Goal: Information Seeking & Learning: Find specific fact

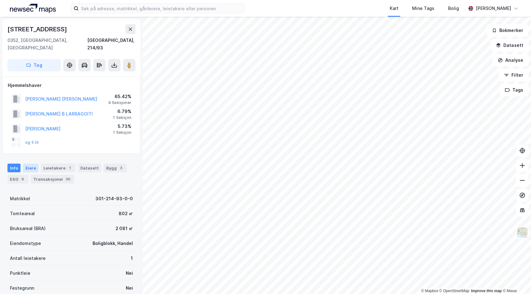
click at [33, 164] on div "Eiere" at bounding box center [31, 168] width 16 height 9
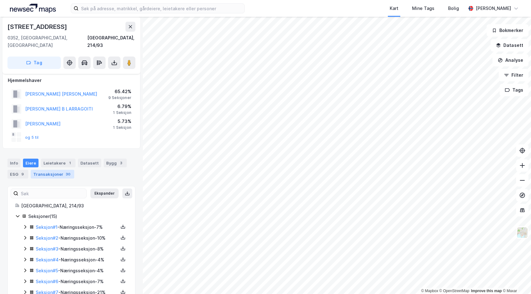
scroll to position [6, 0]
click at [0, 0] on button "[PERSON_NAME] [PERSON_NAME]" at bounding box center [0, 0] width 0 height 0
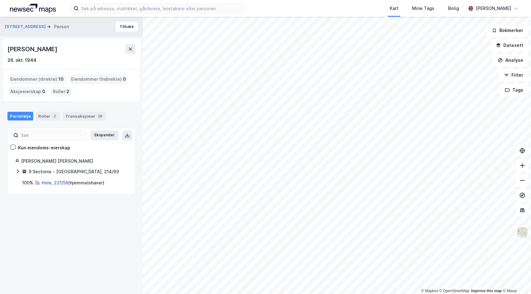
click at [51, 181] on link "Hole, 221/56" at bounding box center [55, 182] width 27 height 5
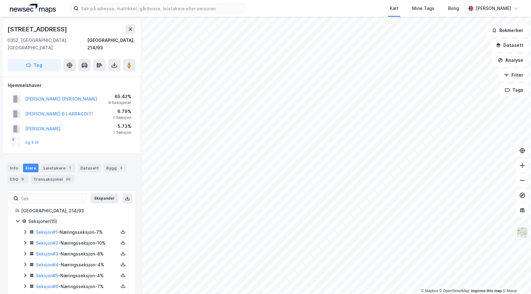
scroll to position [0, 0]
click at [0, 0] on button "[PERSON_NAME] [PERSON_NAME]" at bounding box center [0, 0] width 0 height 0
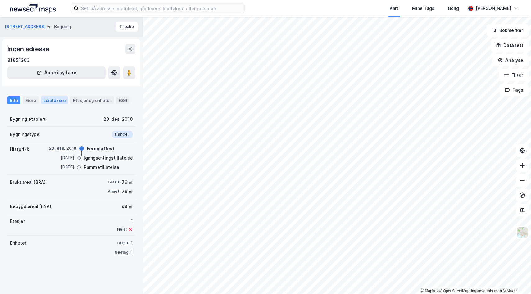
click at [61, 98] on div "Leietakere" at bounding box center [54, 100] width 27 height 8
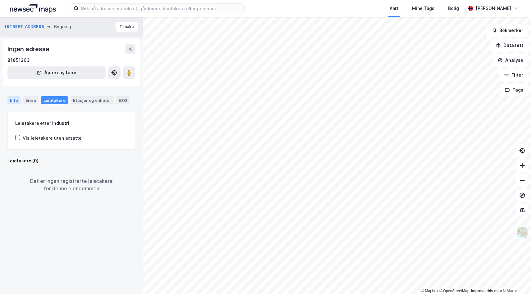
click at [13, 102] on div "Info" at bounding box center [13, 100] width 13 height 8
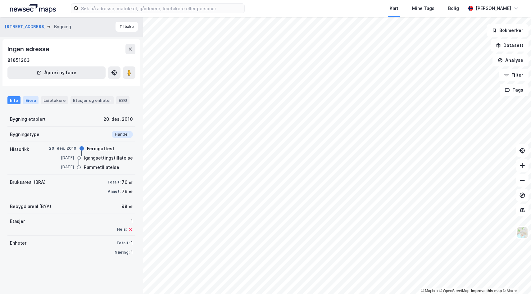
click at [31, 97] on div "Eiere" at bounding box center [31, 100] width 16 height 8
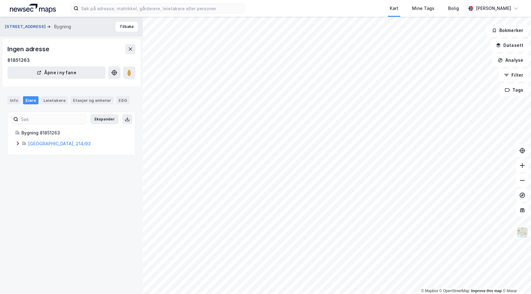
click at [28, 27] on button "[STREET_ADDRESS]" at bounding box center [26, 27] width 42 height 6
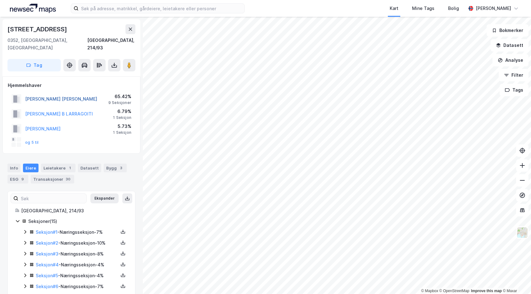
click at [0, 0] on button "[PERSON_NAME] [PERSON_NAME]" at bounding box center [0, 0] width 0 height 0
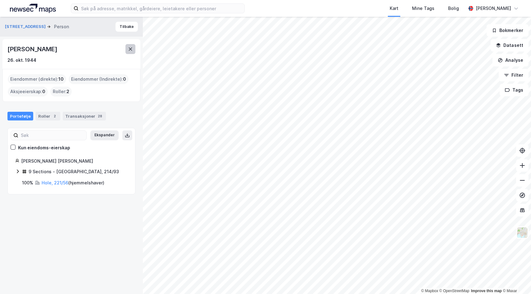
click at [127, 49] on button at bounding box center [131, 49] width 10 height 10
